Goal: Task Accomplishment & Management: Manage account settings

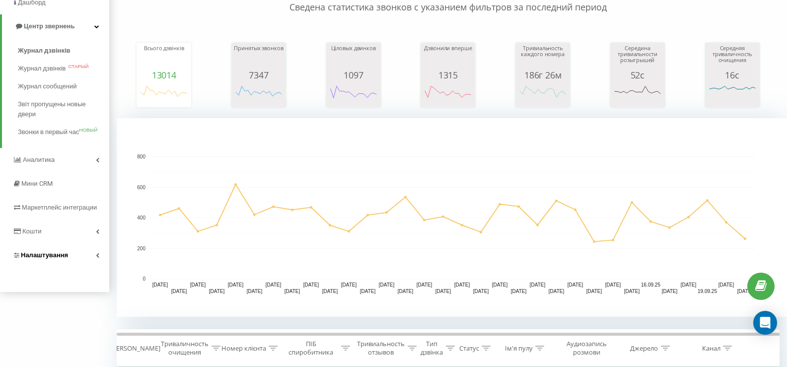
click at [52, 257] on font "Налаштування" at bounding box center [44, 254] width 47 height 7
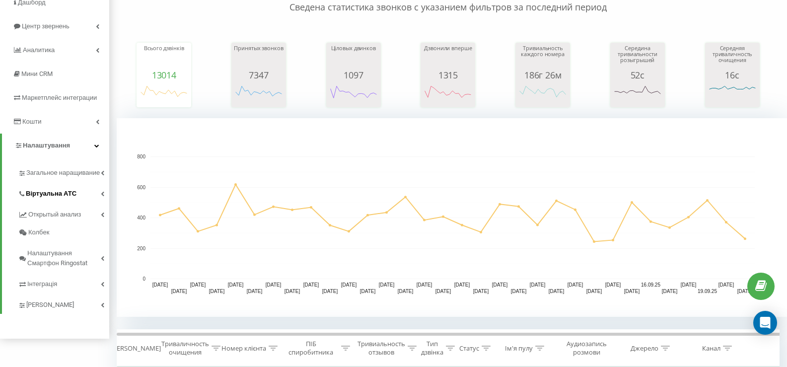
click at [64, 197] on font "Віртуальна АТС" at bounding box center [51, 193] width 51 height 7
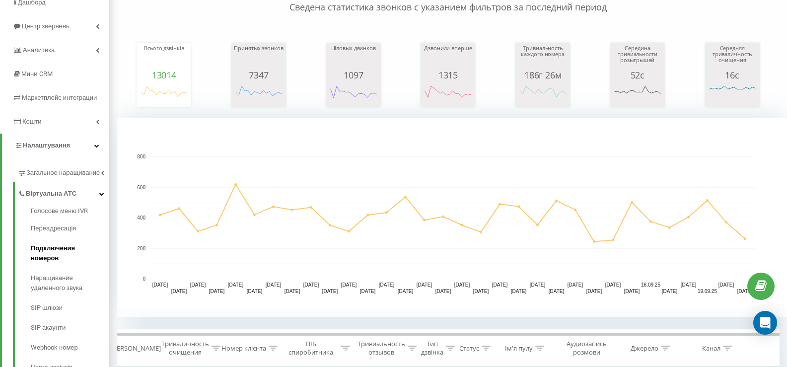
click at [75, 258] on font "Подключения номеров" at bounding box center [53, 252] width 44 height 17
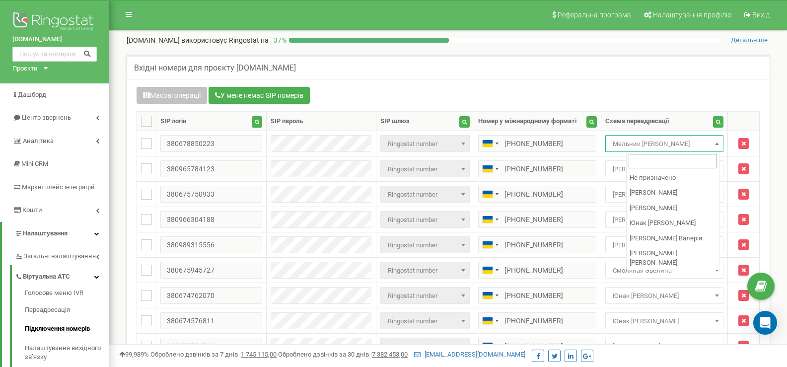
scroll to position [189, 0]
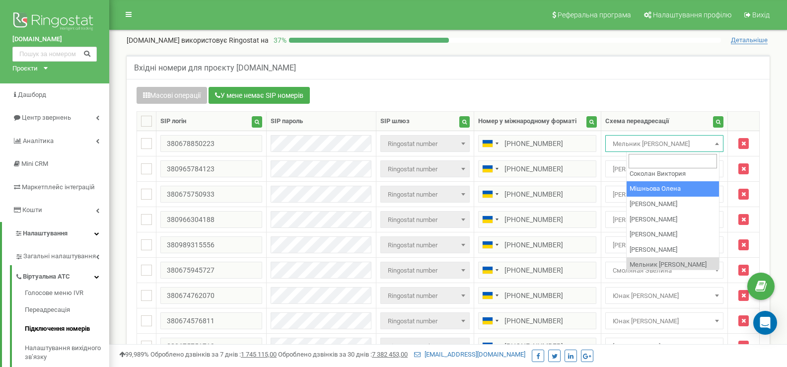
select select "116026"
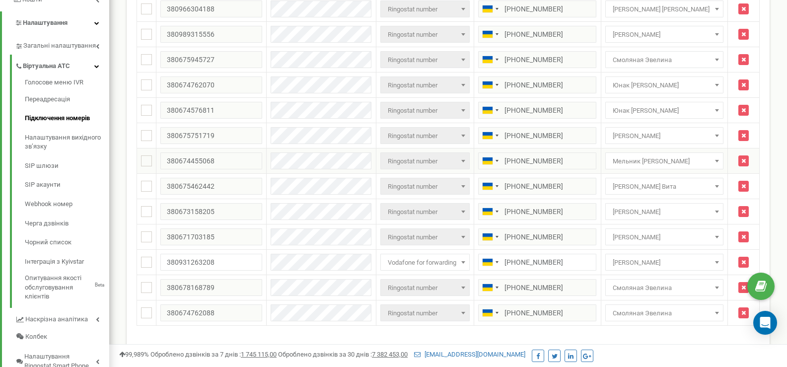
scroll to position [283, 0]
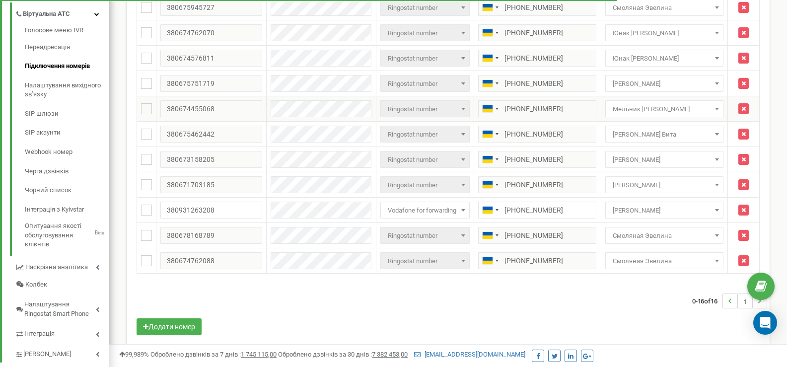
click at [681, 111] on span "Мельник [PERSON_NAME]" at bounding box center [664, 109] width 111 height 14
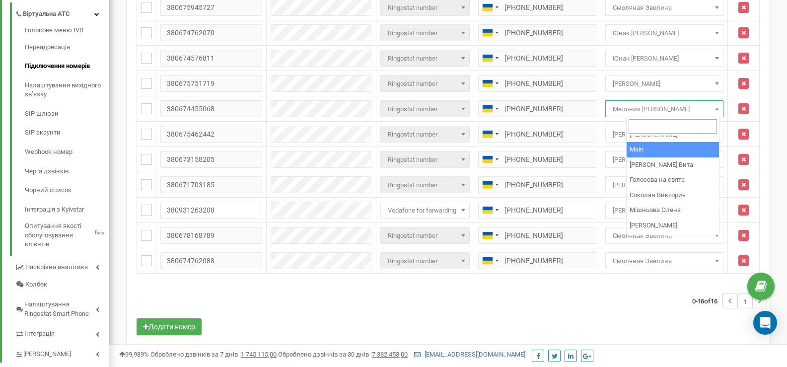
scroll to position [149, 0]
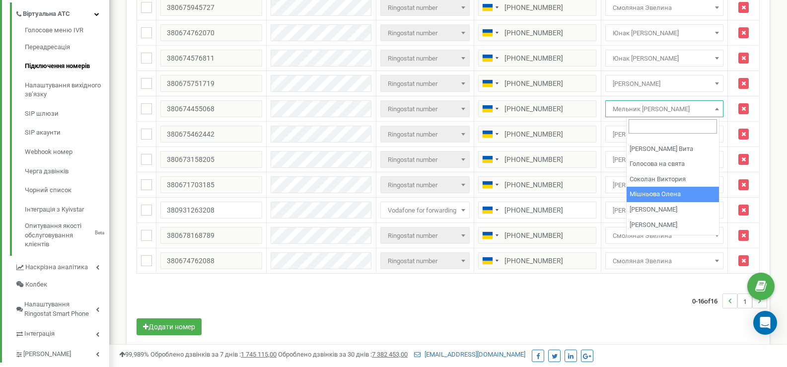
select select "116026"
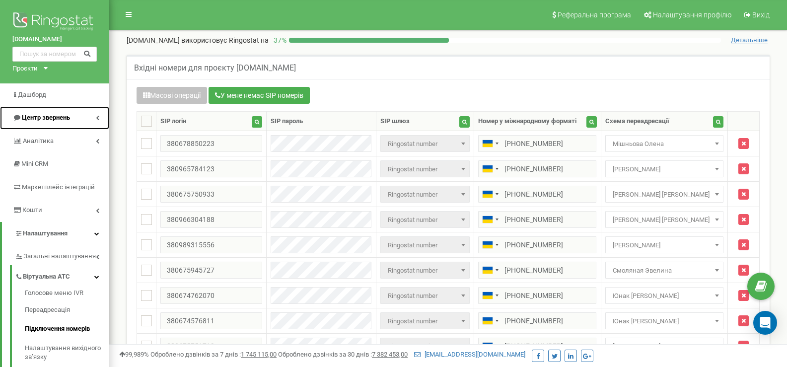
click at [54, 115] on span "Центр звернень" at bounding box center [46, 117] width 48 height 7
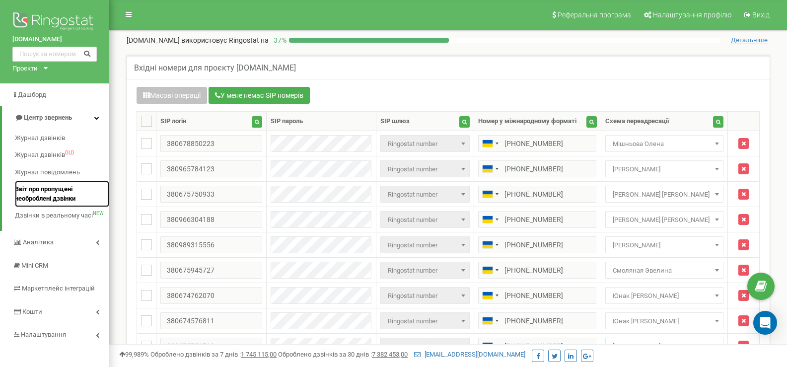
click at [65, 192] on span "Звіт про пропущені необроблені дзвінки" at bounding box center [59, 194] width 89 height 18
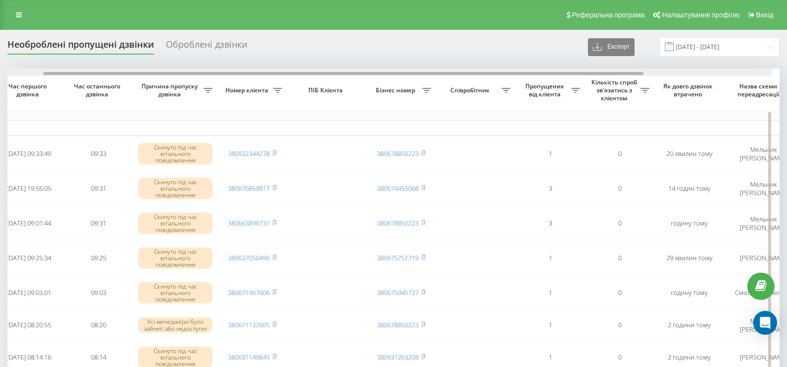
scroll to position [0, 68]
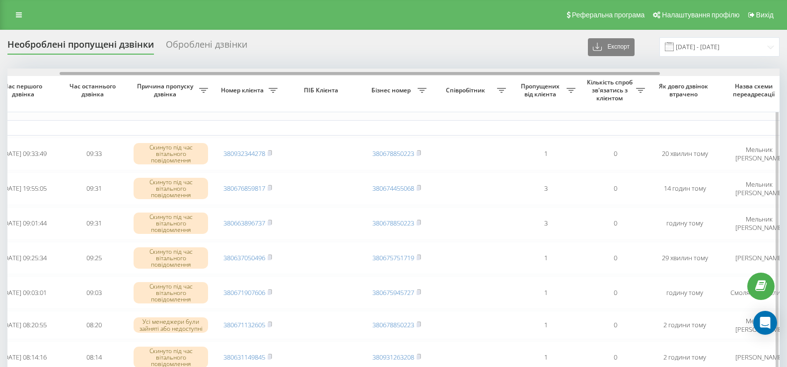
drag, startPoint x: 475, startPoint y: 73, endPoint x: 528, endPoint y: 72, distance: 52.7
click at [528, 72] on div at bounding box center [393, 72] width 772 height 7
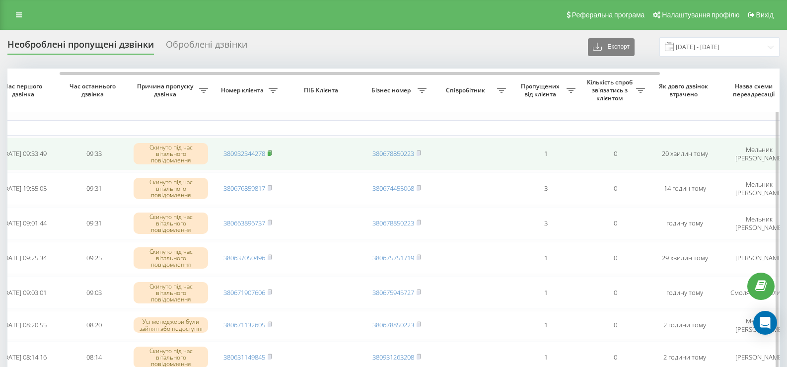
click at [272, 153] on icon at bounding box center [269, 153] width 3 height 4
click at [270, 151] on icon at bounding box center [270, 153] width 4 height 6
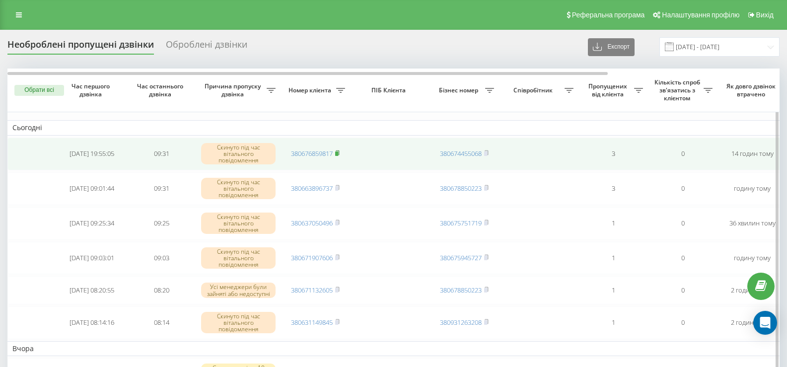
click at [338, 153] on rect at bounding box center [336, 154] width 3 height 4
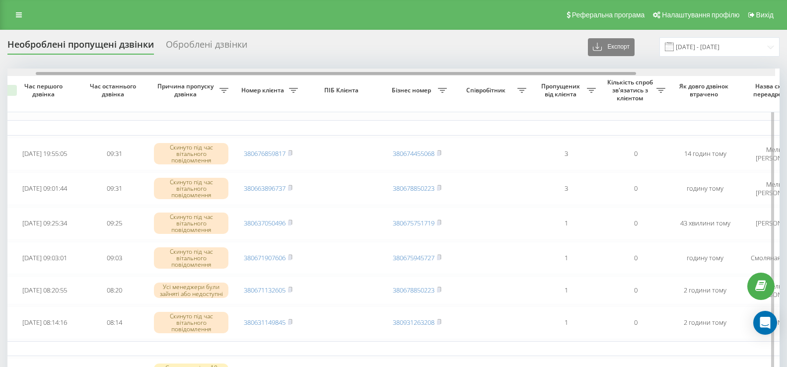
scroll to position [0, 50]
drag, startPoint x: 378, startPoint y: 74, endPoint x: 416, endPoint y: 74, distance: 38.7
click at [416, 74] on div at bounding box center [346, 73] width 601 height 3
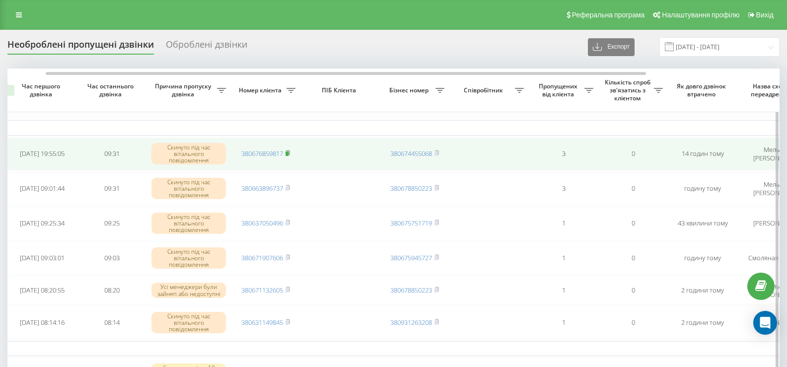
click at [289, 152] on icon at bounding box center [288, 153] width 4 height 6
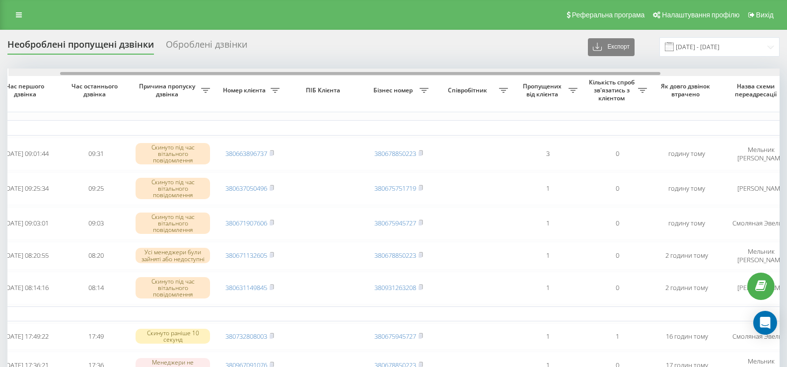
scroll to position [0, 67]
drag, startPoint x: 345, startPoint y: 72, endPoint x: 397, endPoint y: 82, distance: 53.2
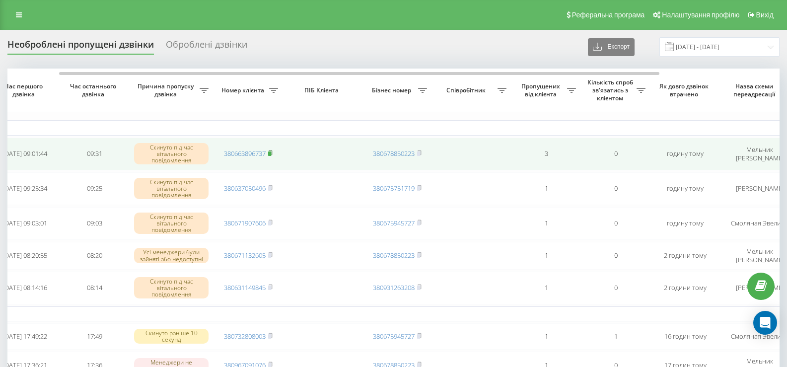
click at [272, 154] on icon at bounding box center [270, 153] width 3 height 4
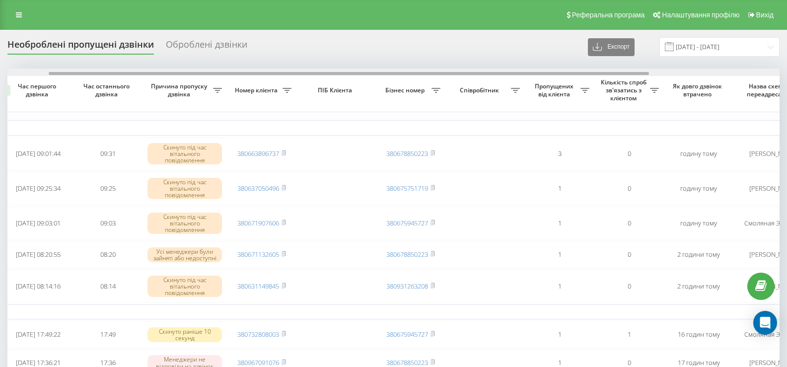
scroll to position [0, 59]
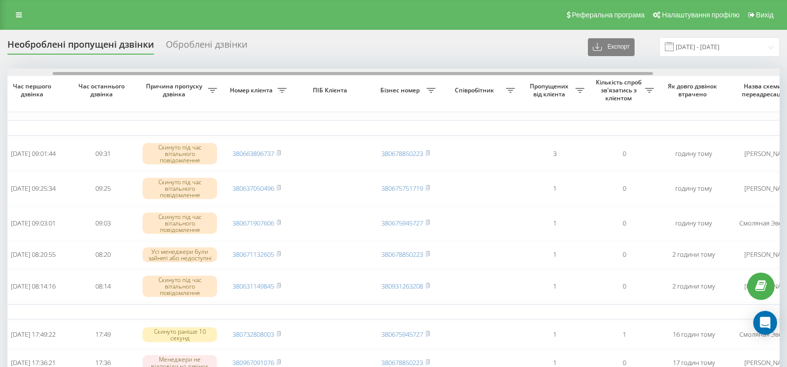
drag, startPoint x: 335, startPoint y: 74, endPoint x: 381, endPoint y: 77, distance: 45.8
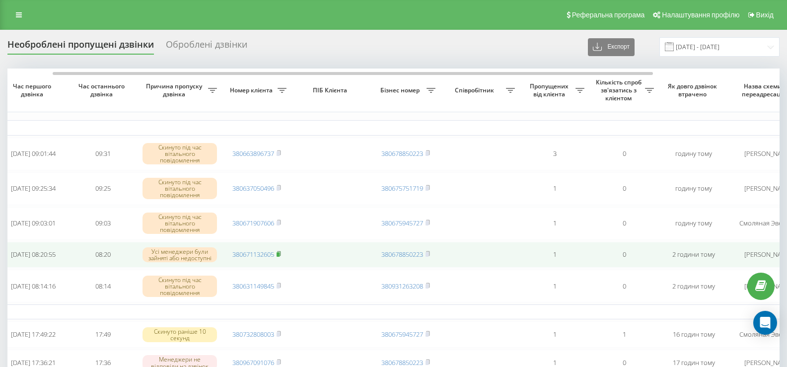
click at [280, 257] on rect at bounding box center [278, 254] width 3 height 4
